Goal: Task Accomplishment & Management: Complete application form

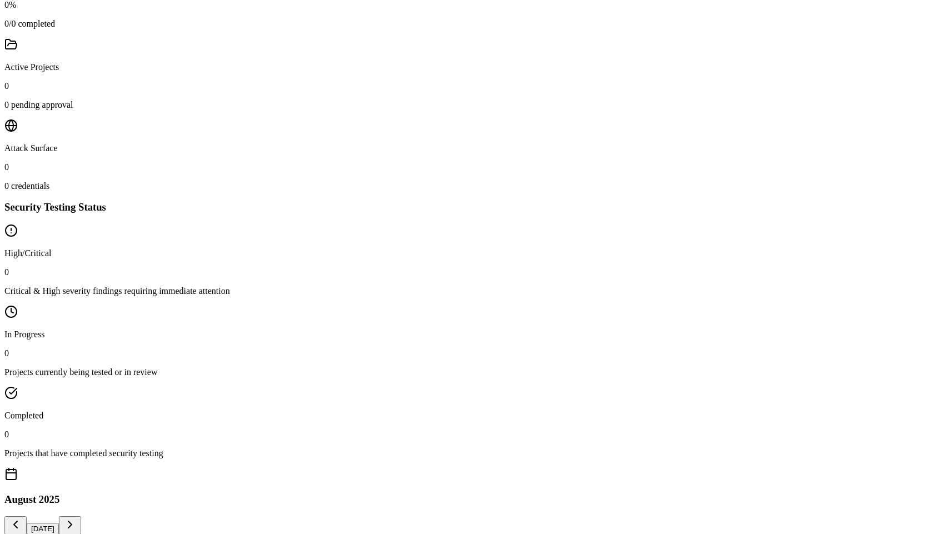
scroll to position [548, 0]
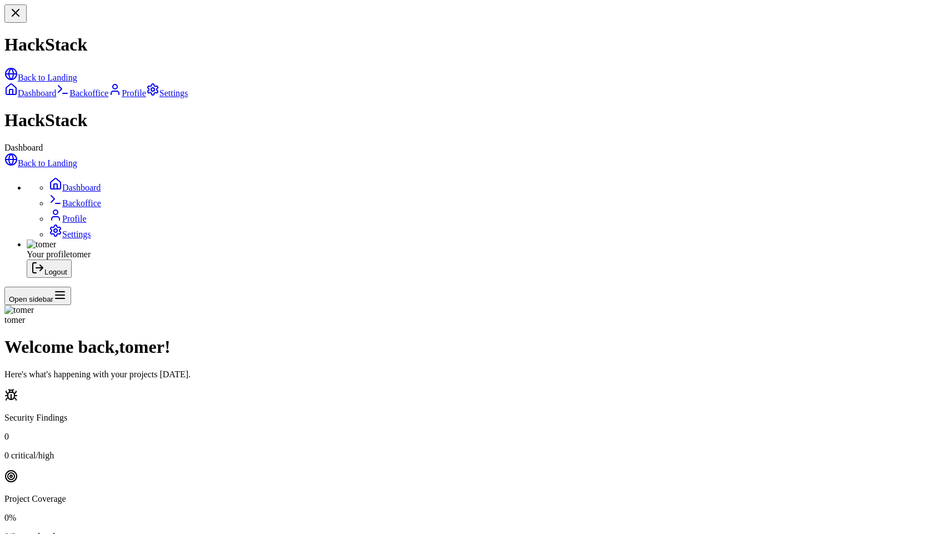
click at [70, 158] on link "Back to Landing" at bounding box center [40, 162] width 73 height 9
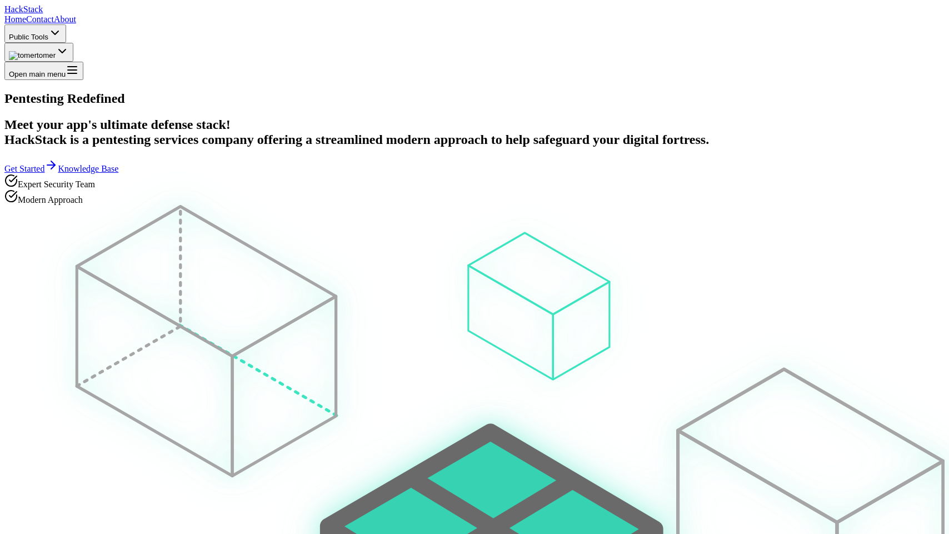
click at [56, 51] on span "tomer" at bounding box center [46, 55] width 19 height 8
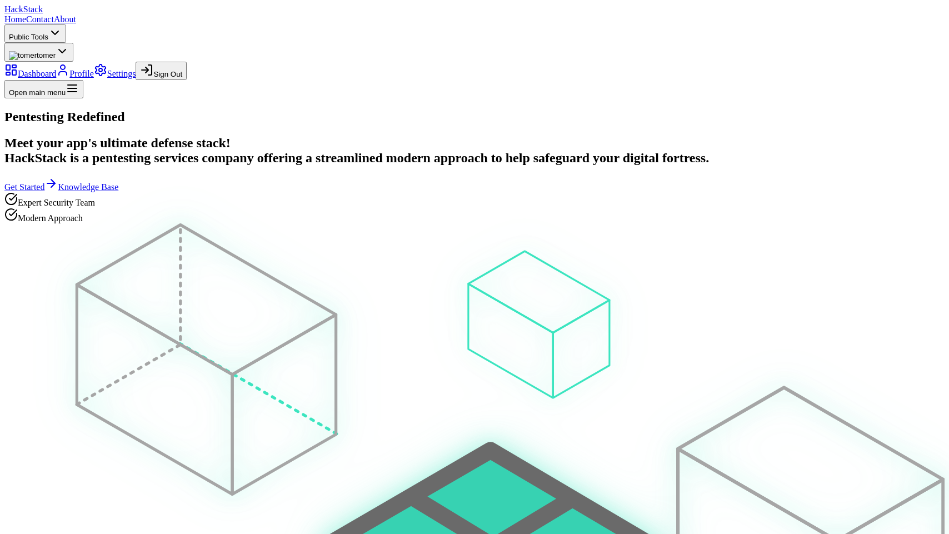
click at [56, 69] on link "Dashboard" at bounding box center [30, 73] width 52 height 9
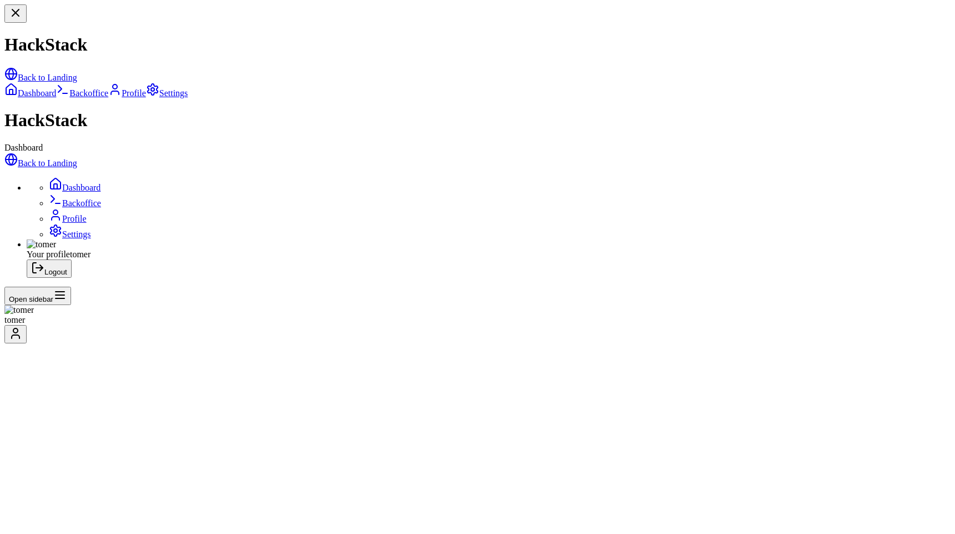
click at [49, 198] on link "Backoffice" at bounding box center [75, 202] width 52 height 9
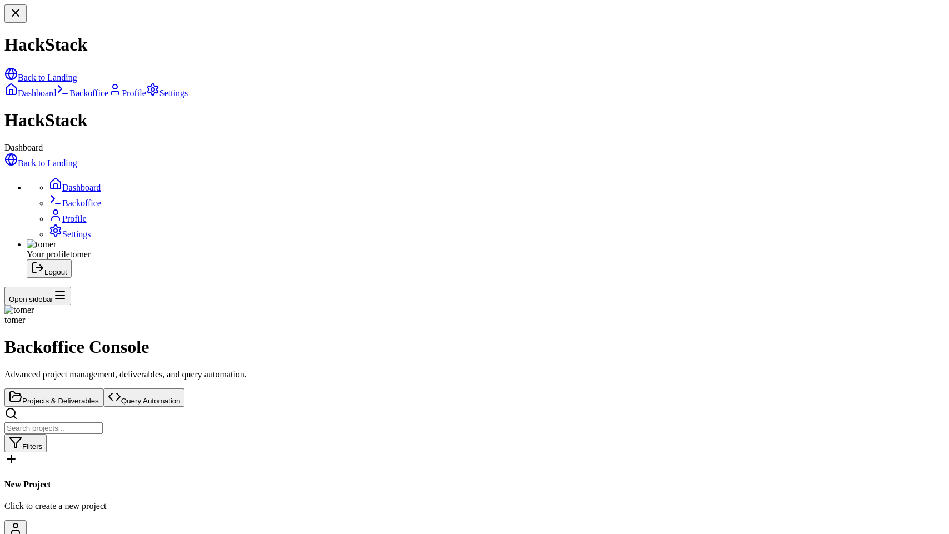
click at [77, 158] on link "Back to Landing" at bounding box center [40, 162] width 73 height 9
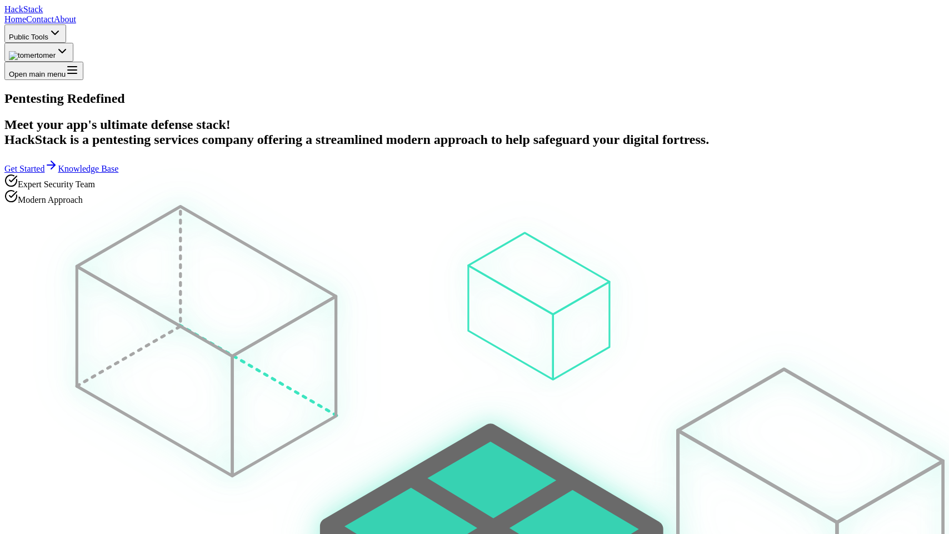
click at [56, 51] on span "tomer" at bounding box center [46, 55] width 19 height 8
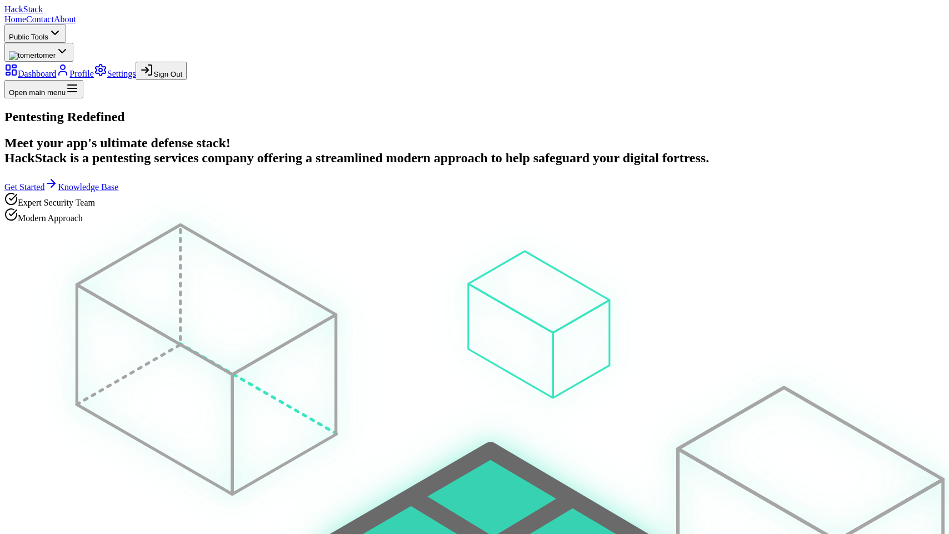
click at [56, 69] on link "Dashboard" at bounding box center [30, 73] width 52 height 9
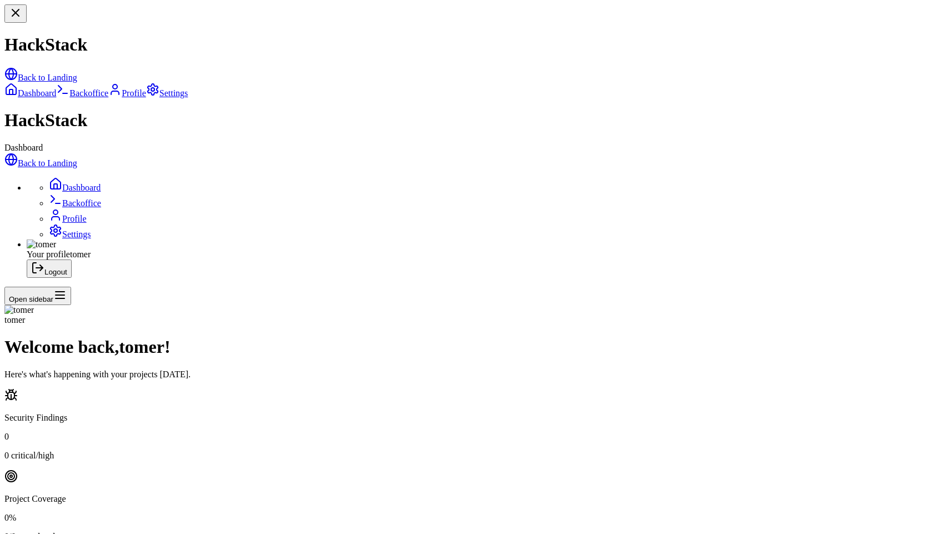
click at [69, 198] on link "Backoffice" at bounding box center [75, 202] width 52 height 9
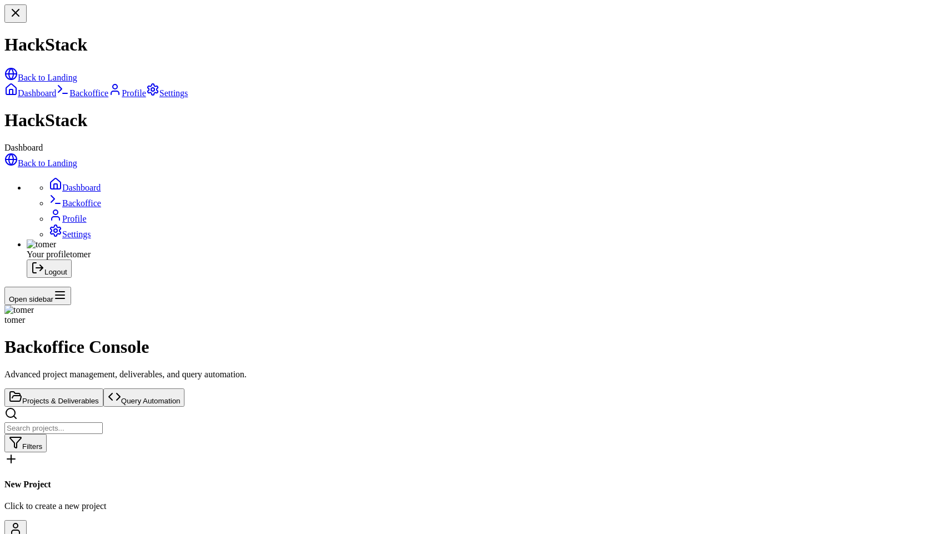
click at [185, 388] on button "Query Automation" at bounding box center [144, 397] width 82 height 18
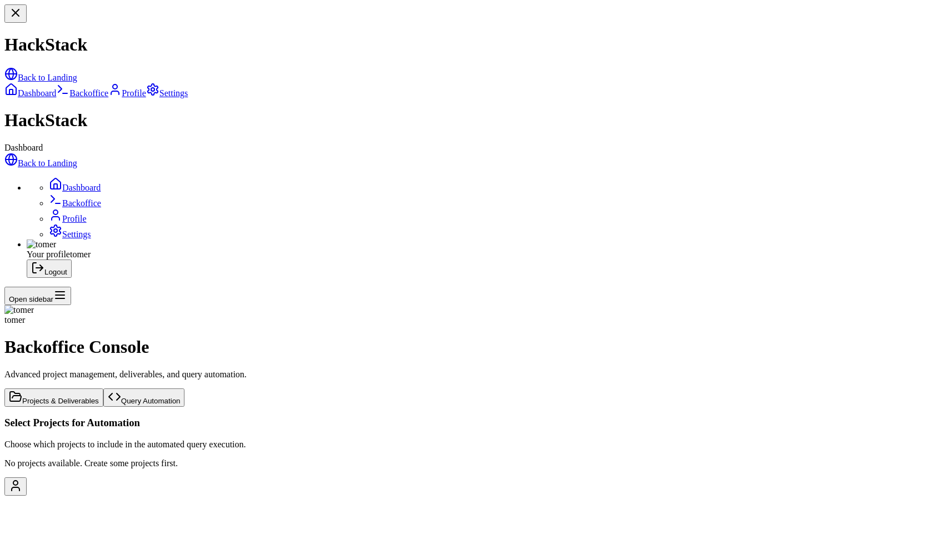
click at [103, 388] on button "Projects & Deliverables" at bounding box center [53, 397] width 99 height 18
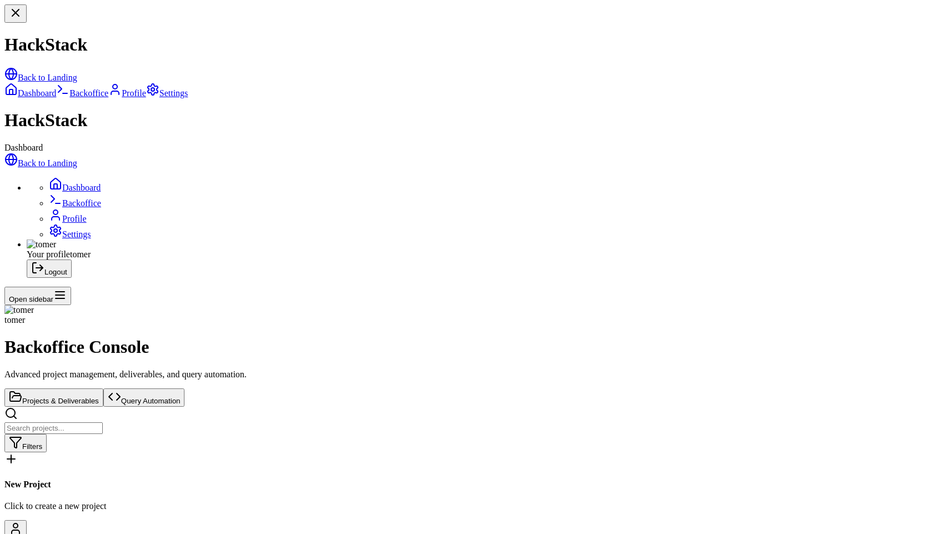
click at [320, 452] on div at bounding box center [474, 460] width 940 height 16
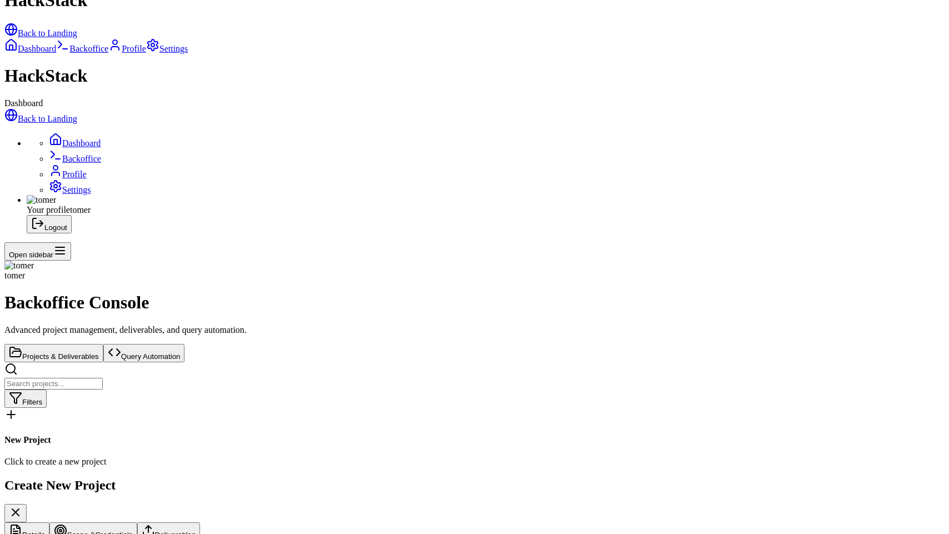
click at [22, 505] on icon at bounding box center [15, 511] width 13 height 13
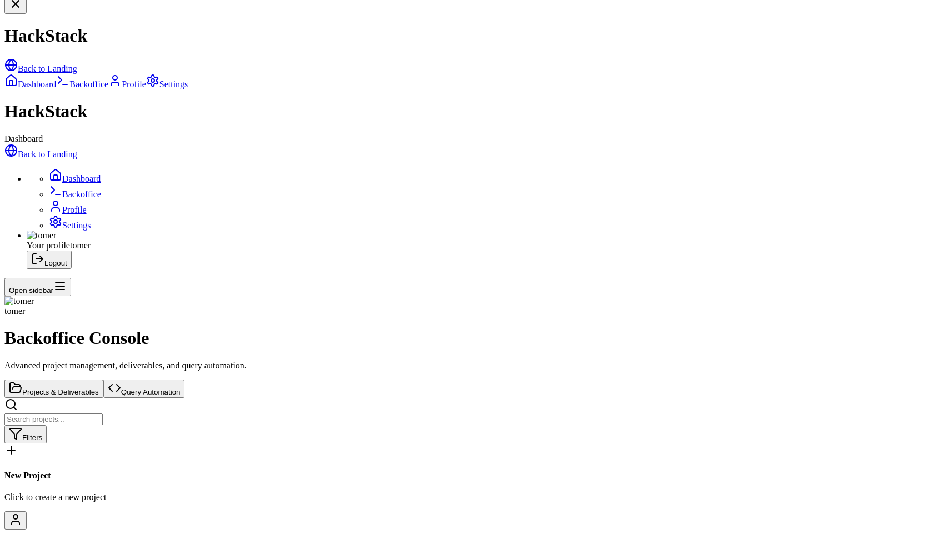
click at [378, 443] on div "New Project Click to create a new project" at bounding box center [474, 472] width 940 height 59
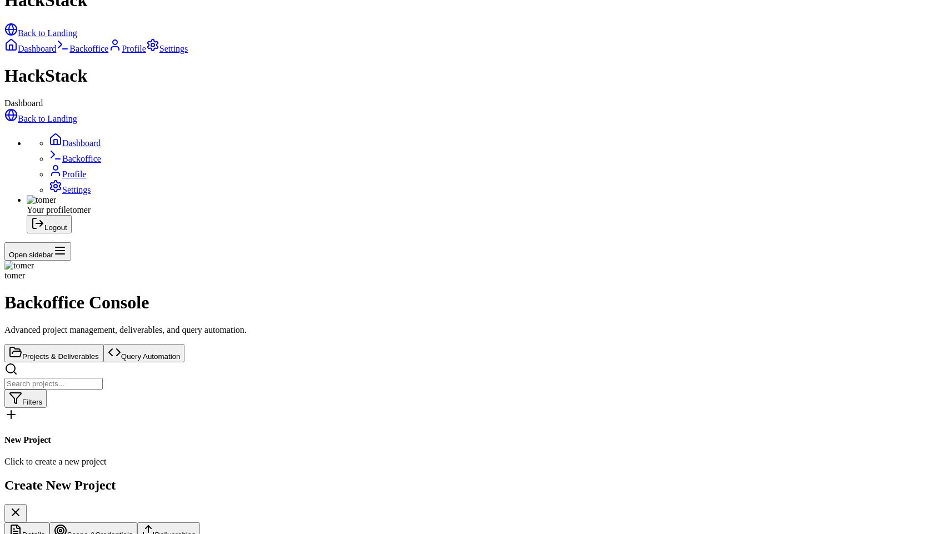
type input "test"
type textarea "ttest"
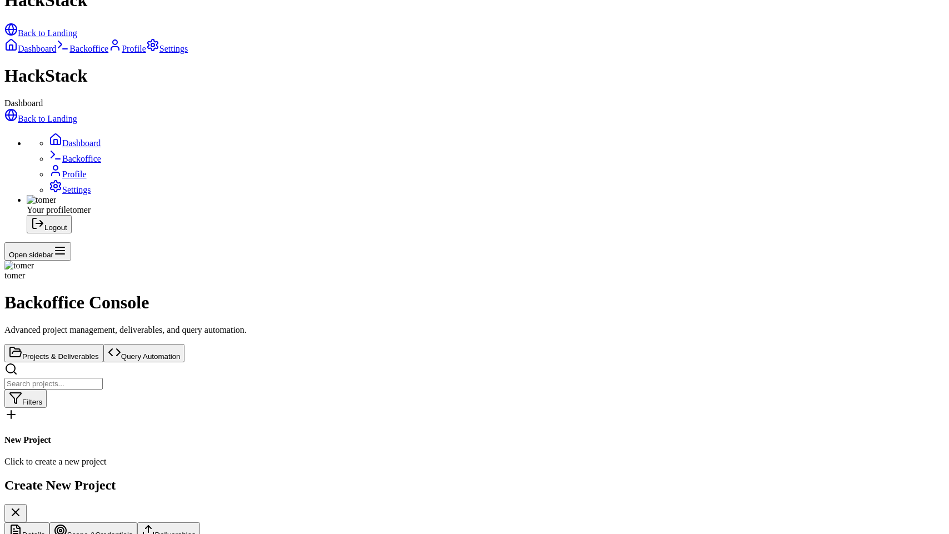
checkbox input "true"
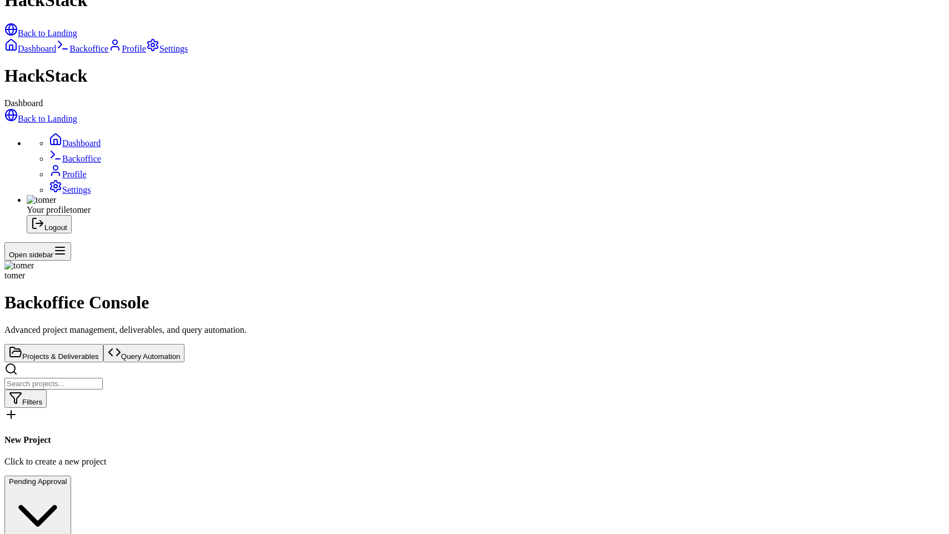
select select "HackStack_Eng_Word"
select select "Privilege Escalation"
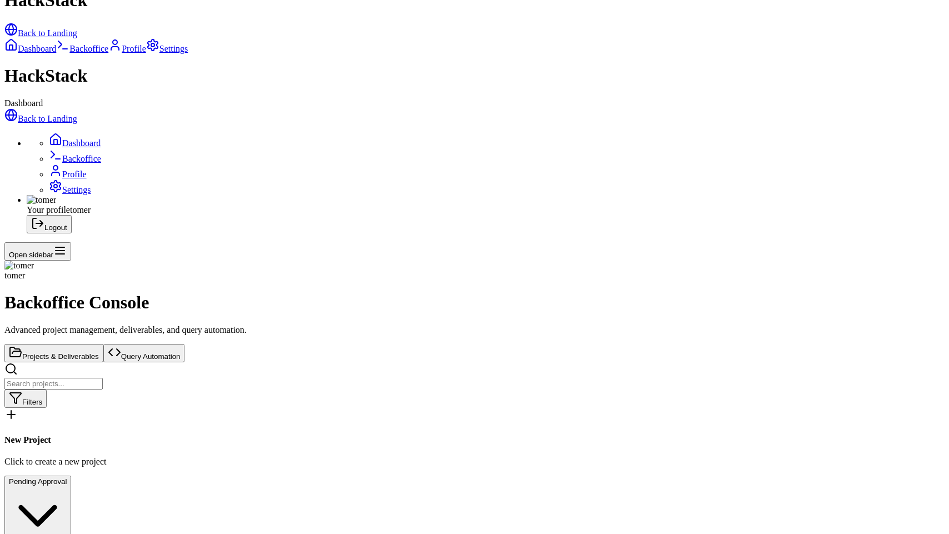
select select
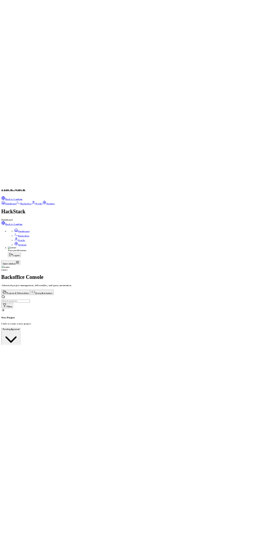
scroll to position [0, 0]
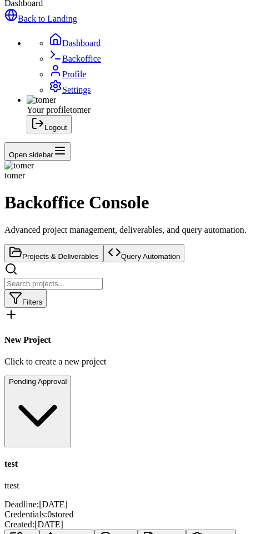
scroll to position [137, 0]
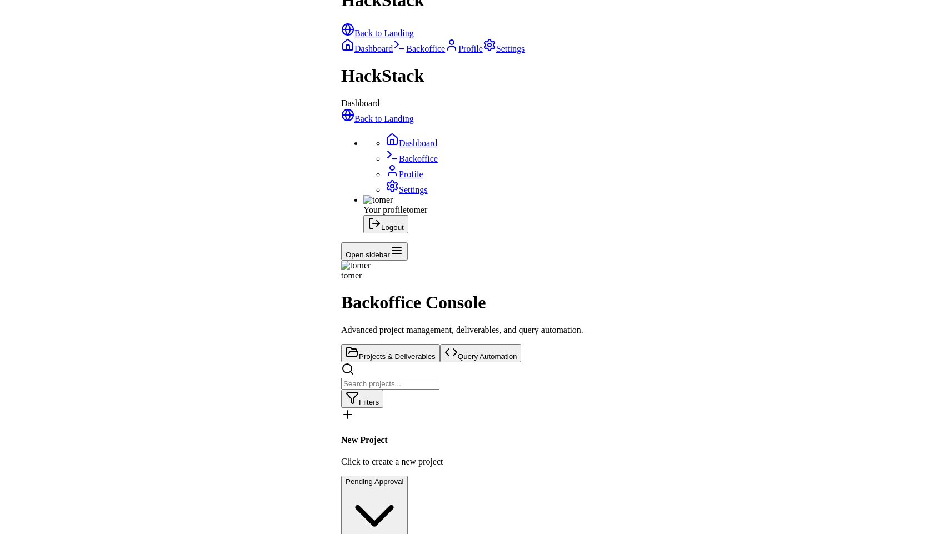
scroll to position [0, 0]
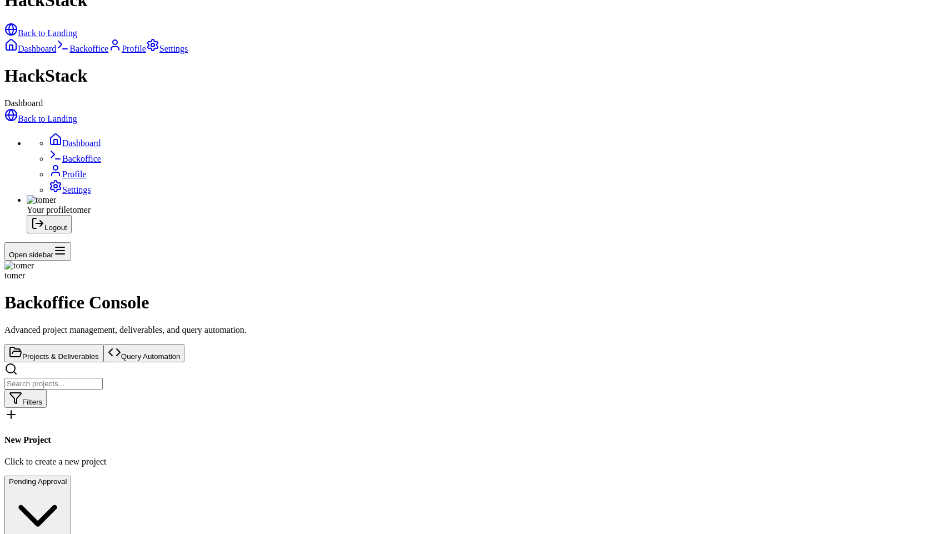
select select "HackStack_Eng_Word"
drag, startPoint x: 244, startPoint y: 50, endPoint x: 151, endPoint y: 51, distance: 93.3
copy h2 "Edit Project"
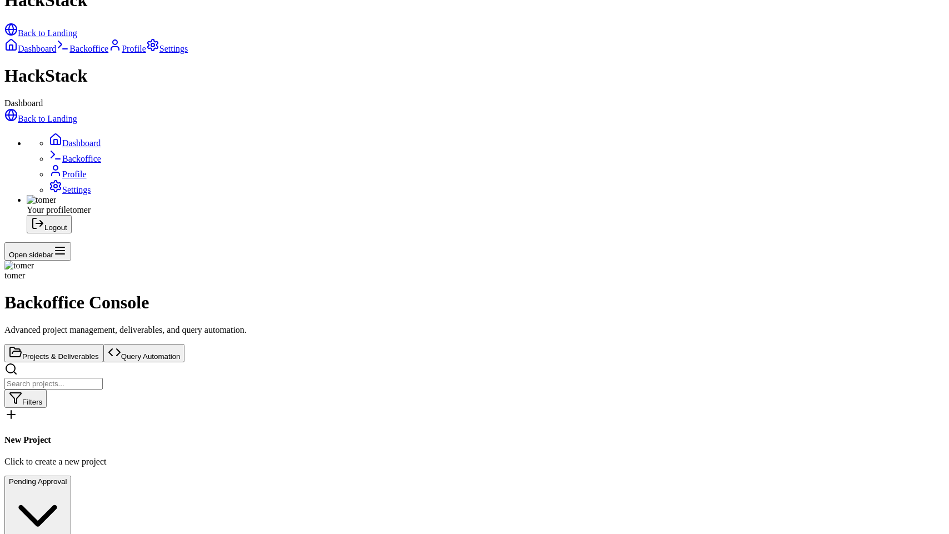
scroll to position [205, 0]
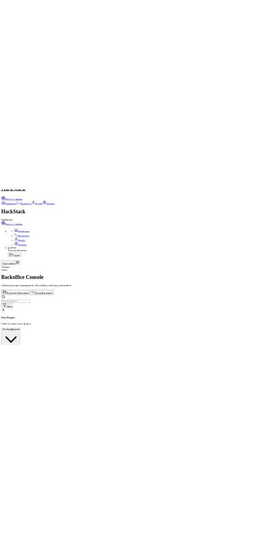
scroll to position [1140, 0]
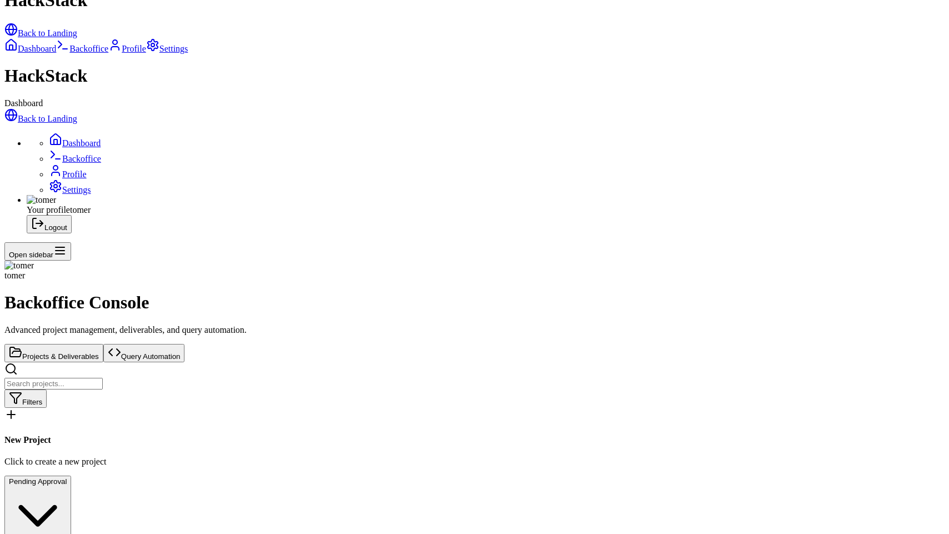
select select "HackStack_Eng_Word"
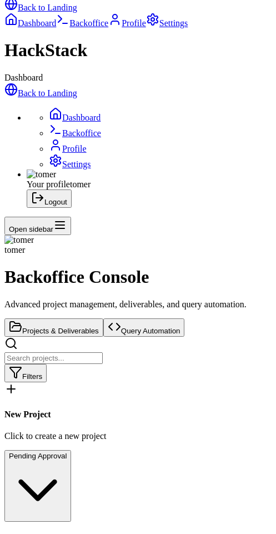
scroll to position [144, 0]
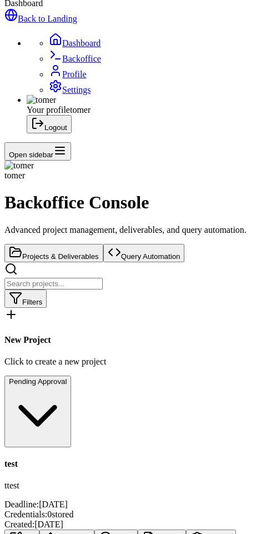
click at [186, 529] on button "Findings" at bounding box center [211, 538] width 50 height 18
select select "HackStack_Eng_Word"
drag, startPoint x: 167, startPoint y: 108, endPoint x: 19, endPoint y: 106, distance: 147.8
copy h3 "Security Findings & Reports"
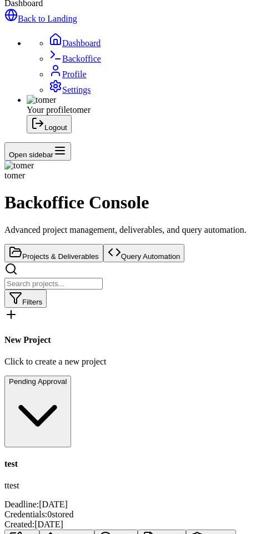
scroll to position [28, 0]
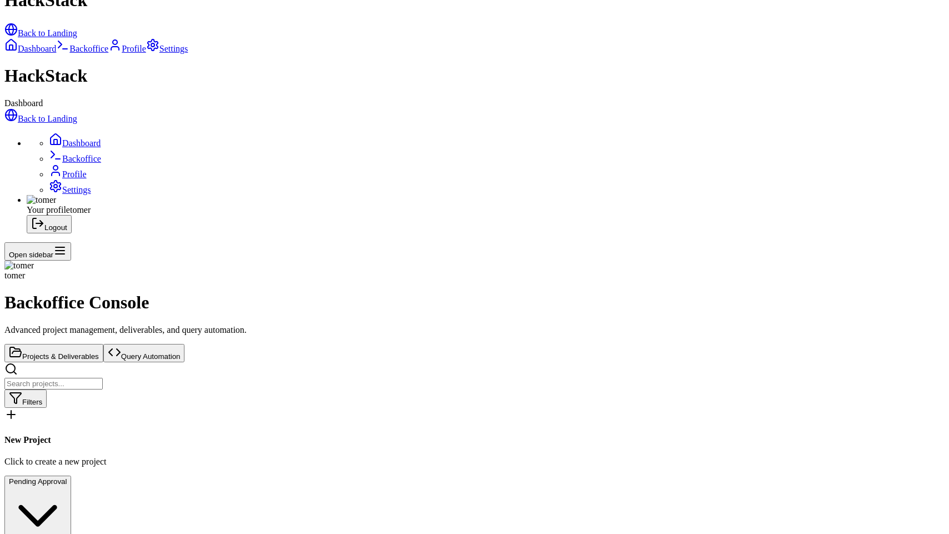
scroll to position [0, 0]
click at [276, 408] on div "New Project Click to create a new project" at bounding box center [474, 437] width 940 height 59
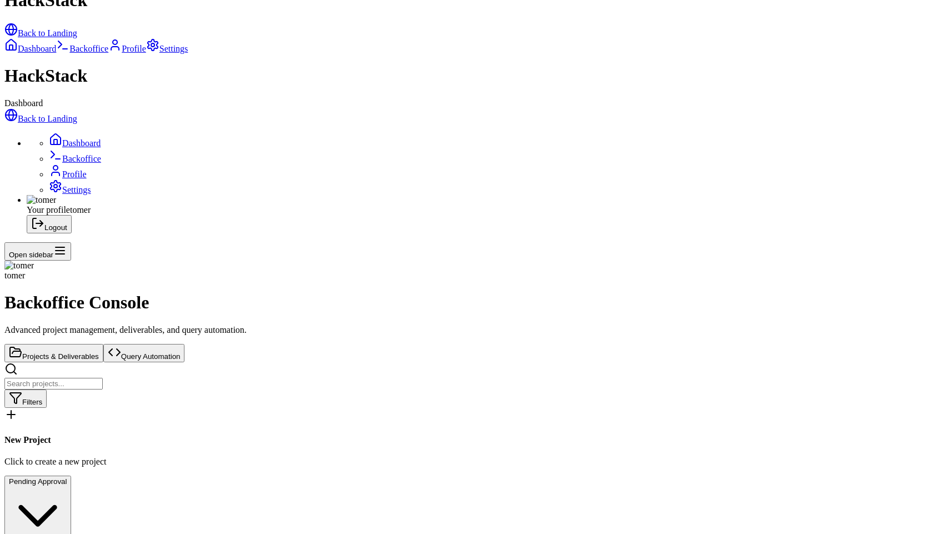
type input "test"
checkbox input "true"
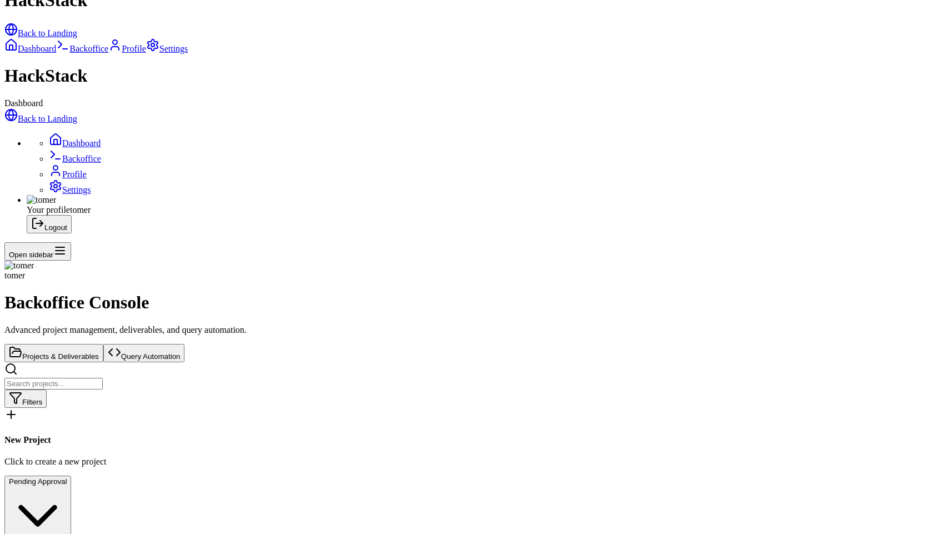
select select "HackStack_Eng_Word"
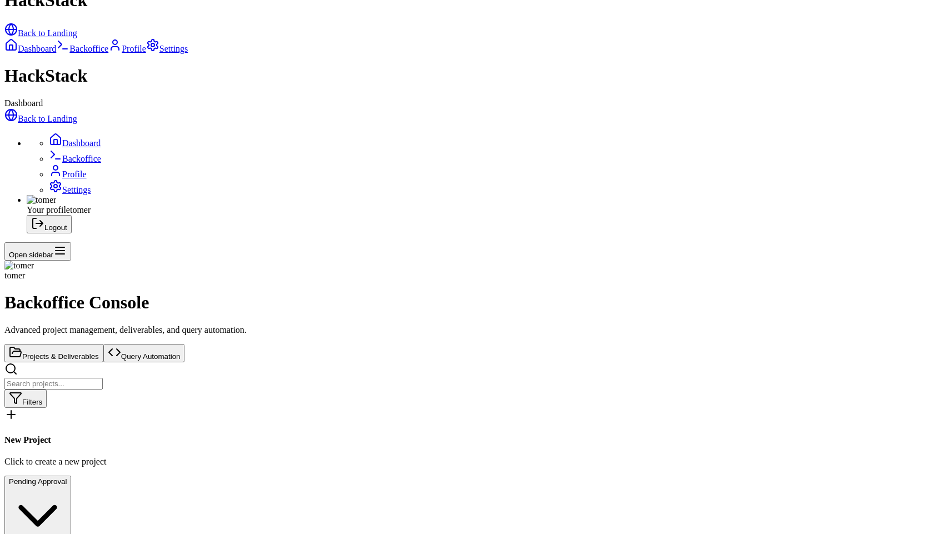
select select "HackStack_Eng_Word"
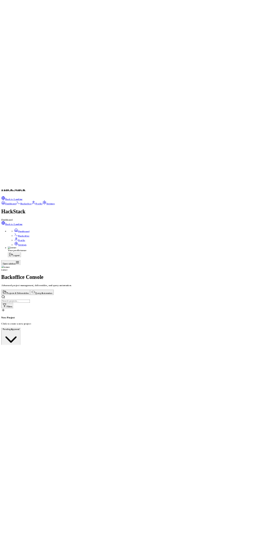
scroll to position [53, 0]
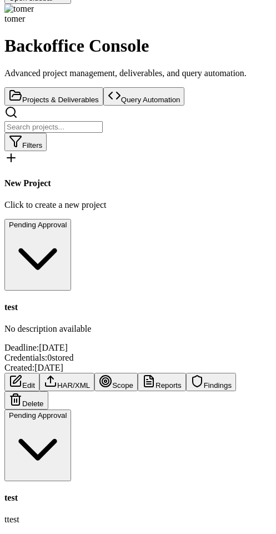
scroll to position [364, 0]
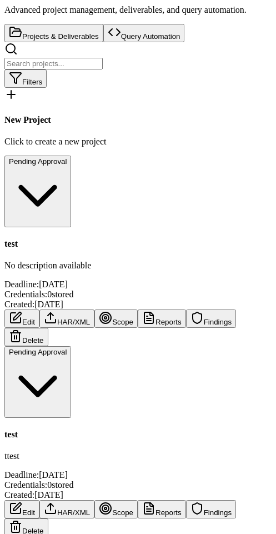
click at [186, 309] on button "Findings" at bounding box center [211, 318] width 50 height 18
select select "HackStack_Eng_Word"
click at [204, 318] on span "Findings" at bounding box center [218, 322] width 28 height 8
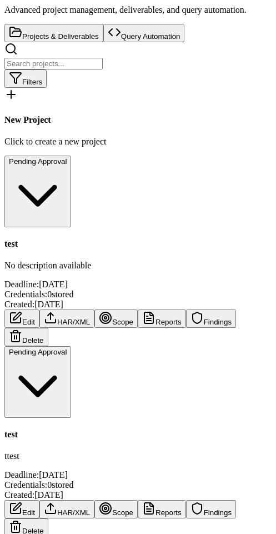
select select "HackStack_Eng_Word"
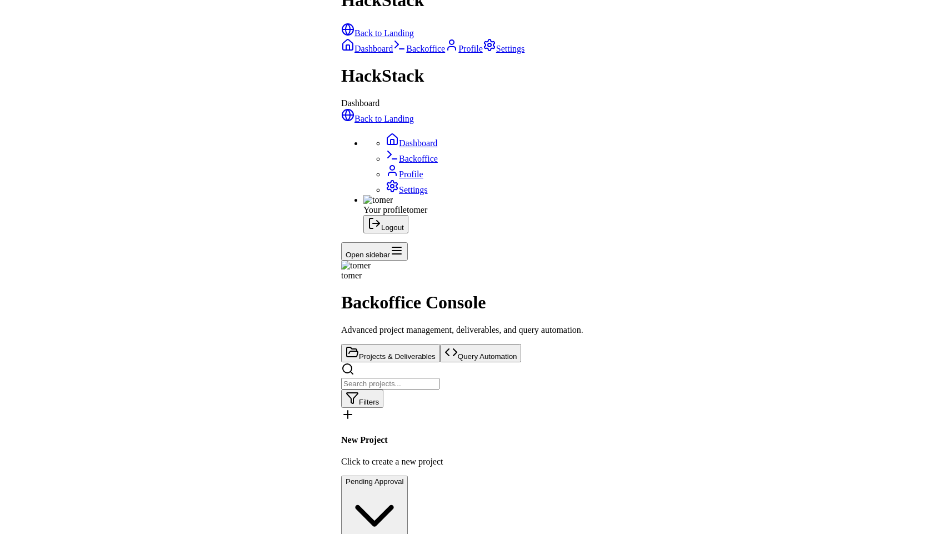
scroll to position [0, 0]
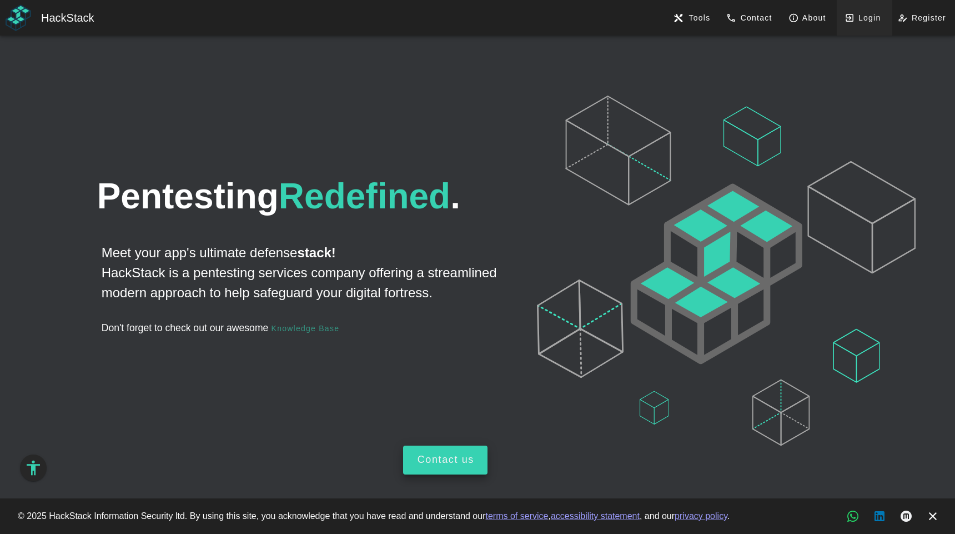
click at [855, 21] on icon at bounding box center [853, 18] width 10 height 10
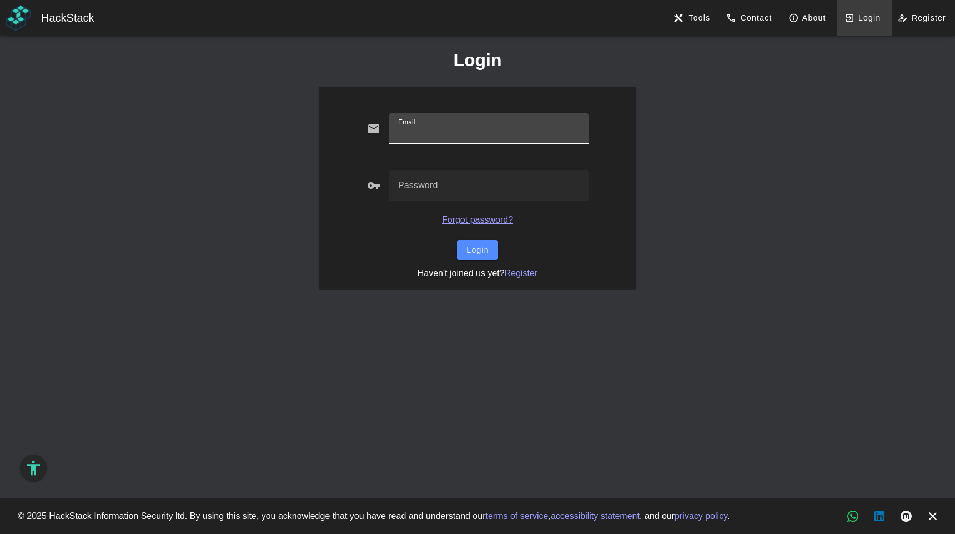
type input "tomer@hackstack.app"
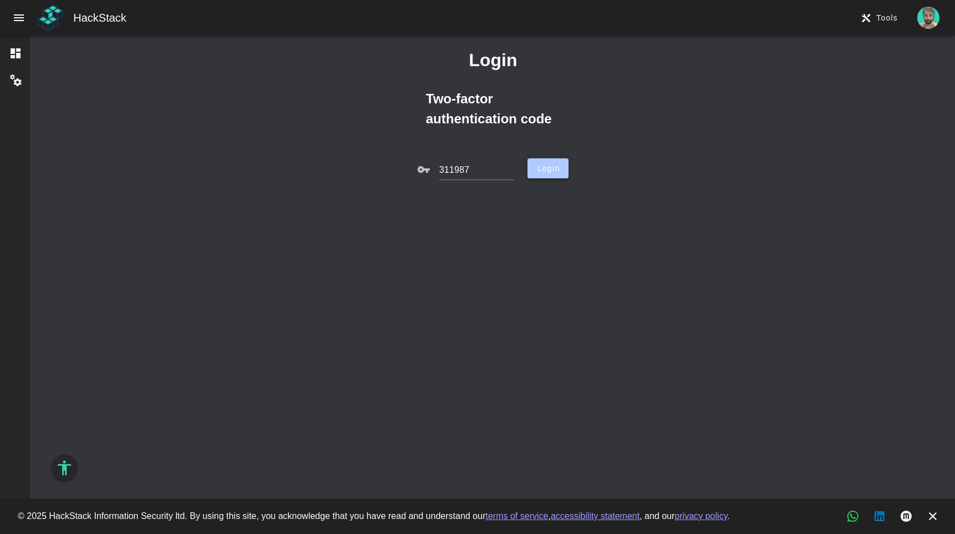
click at [530, 173] on button "Login" at bounding box center [548, 168] width 41 height 20
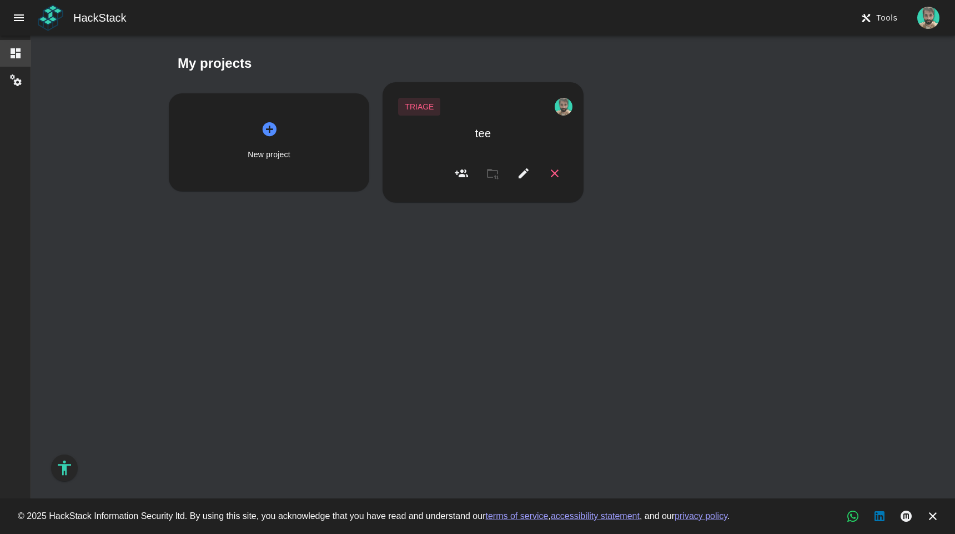
click at [938, 18] on img "HackStack profile picture" at bounding box center [929, 18] width 22 height 22
click at [905, 48] on div "Backoffice" at bounding box center [910, 46] width 42 height 13
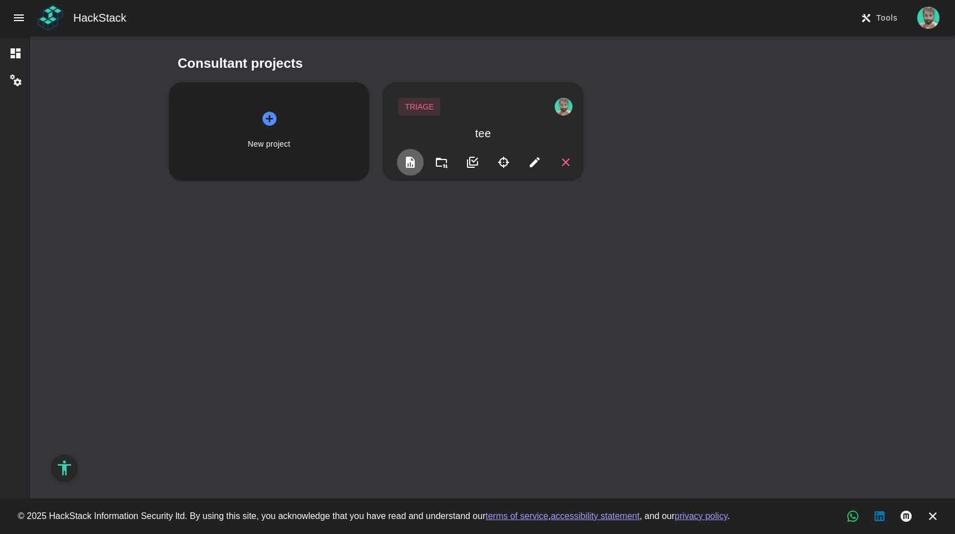
click at [428, 168] on button "button" at bounding box center [441, 162] width 27 height 27
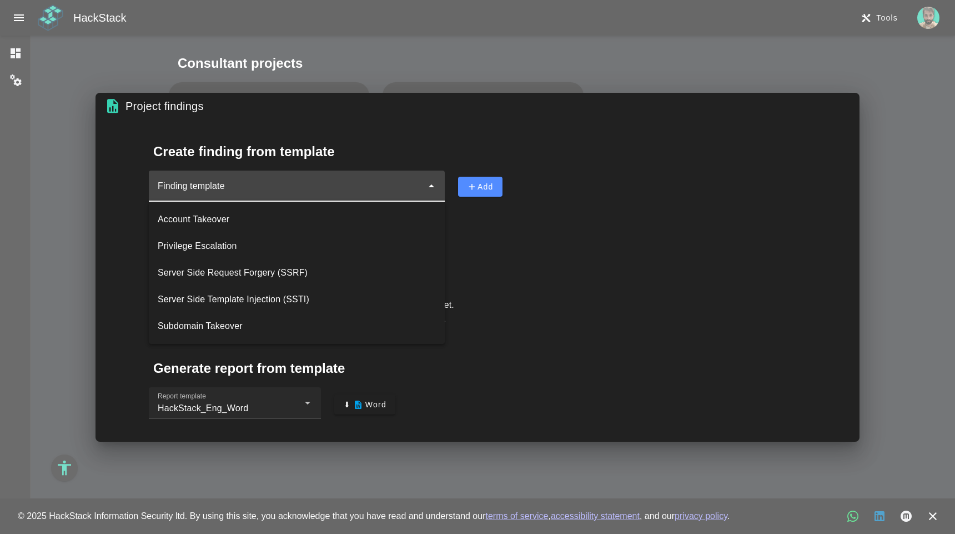
click at [369, 183] on div at bounding box center [286, 186] width 274 height 31
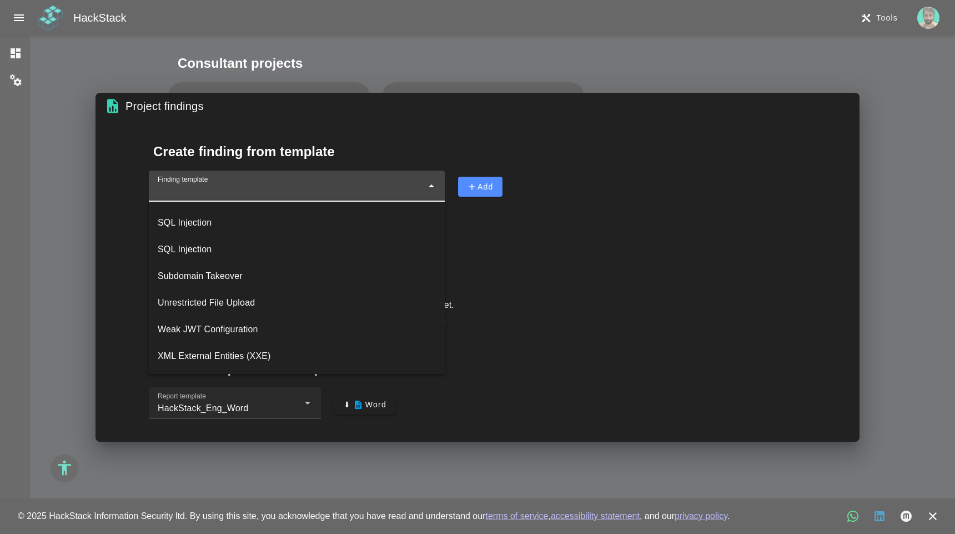
scroll to position [743, 0]
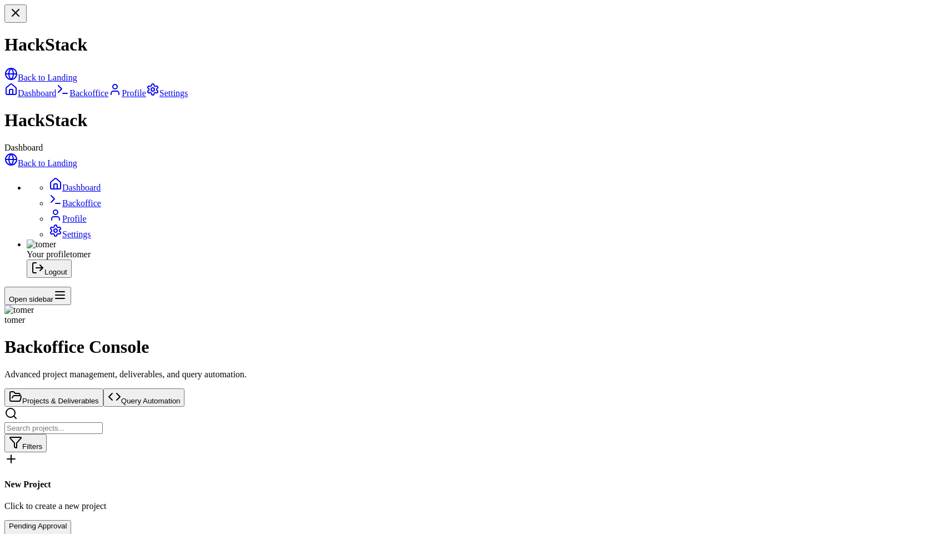
select select "HackStack_Eng_Word"
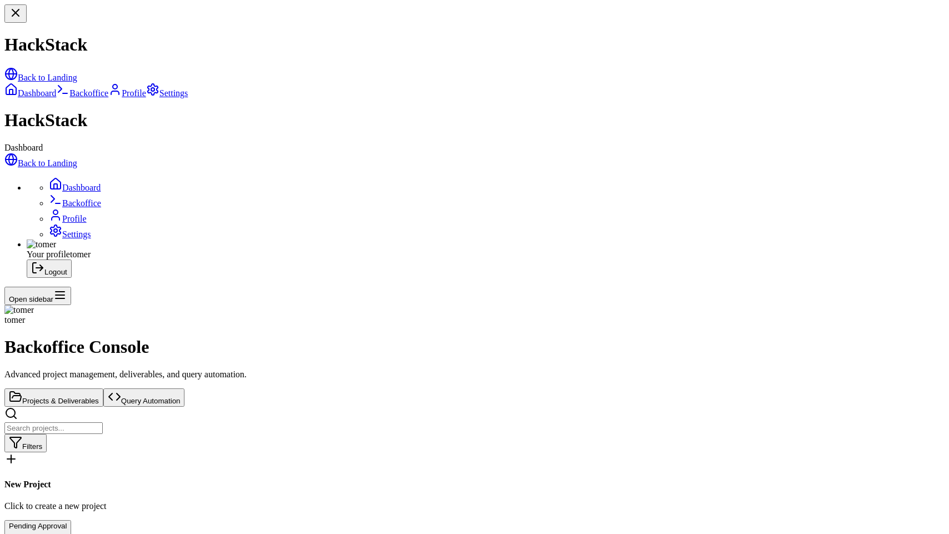
select select "Remote Code Execution (RCE)"
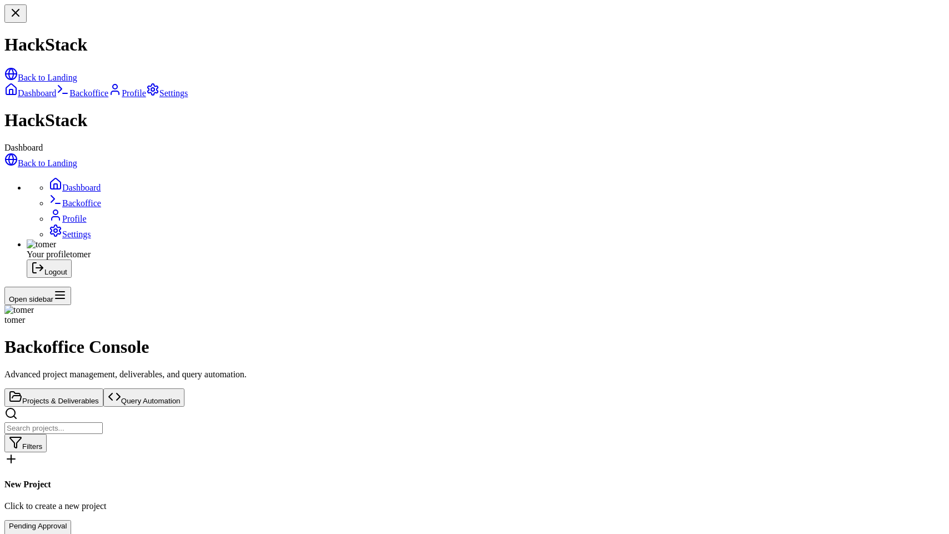
select select "HackStack_Eng_Word"
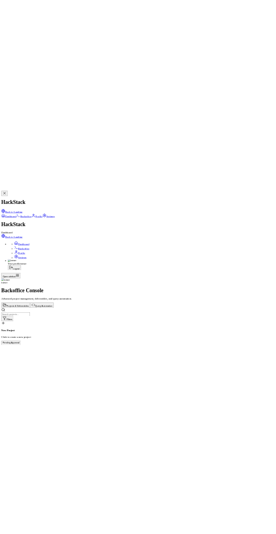
scroll to position [53, 0]
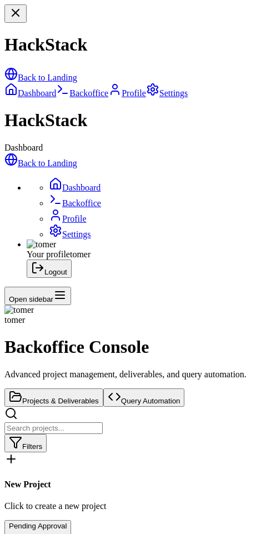
scroll to position [141, 0]
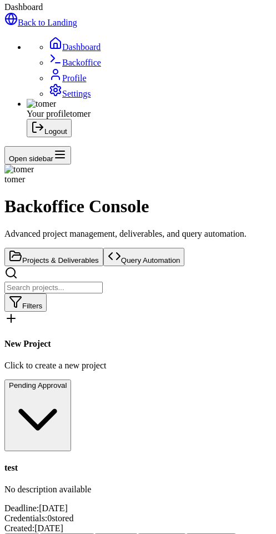
select select "HackStack_Eng_Word"
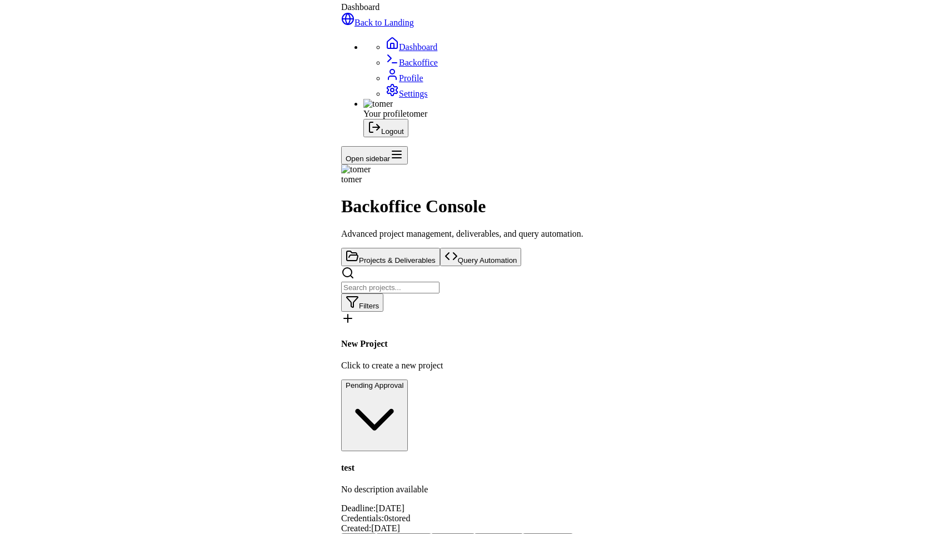
scroll to position [0, 0]
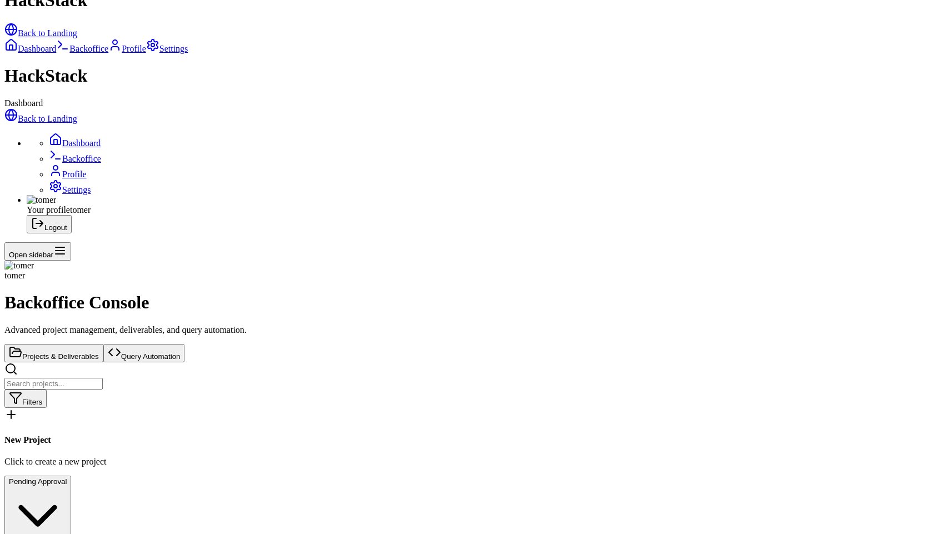
select select "HackStack_Eng_Word"
